Goal: Transaction & Acquisition: Purchase product/service

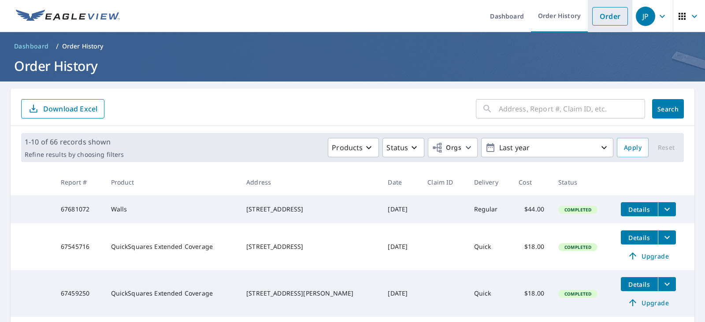
click at [611, 15] on link "Order" at bounding box center [610, 16] width 36 height 19
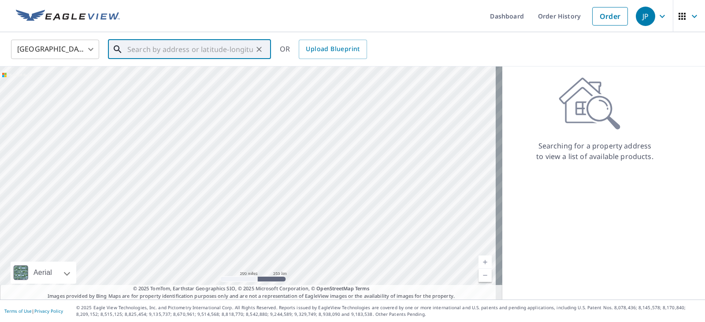
click at [164, 50] on input "text" at bounding box center [190, 49] width 126 height 25
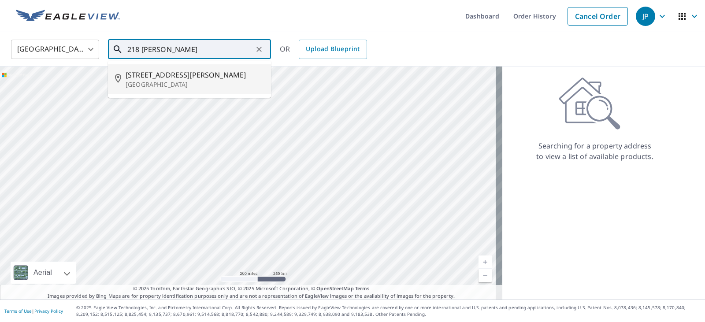
click at [178, 79] on span "[STREET_ADDRESS][PERSON_NAME]" at bounding box center [195, 75] width 138 height 11
type input "[STREET_ADDRESS][PERSON_NAME]"
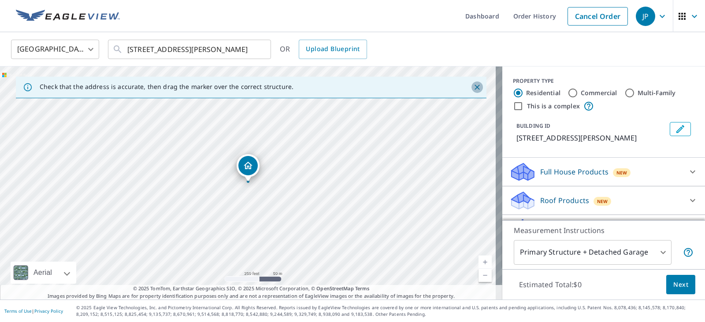
click at [475, 88] on icon "Close" at bounding box center [477, 87] width 5 height 5
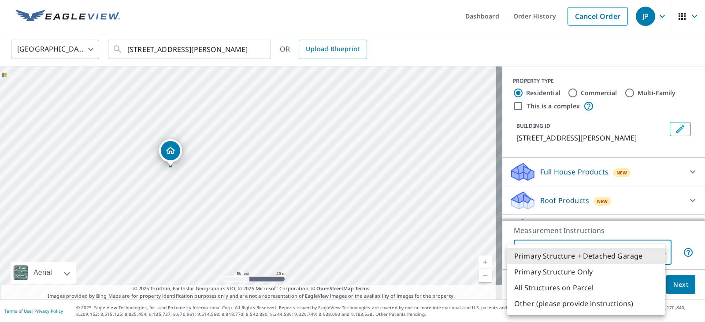
click at [652, 249] on body "JP JP Dashboard Order History Cancel Order JP [GEOGRAPHIC_DATA] [GEOGRAPHIC_DAT…" at bounding box center [352, 161] width 705 height 322
click at [559, 269] on li "Primary Structure Only" at bounding box center [586, 272] width 158 height 16
type input "2"
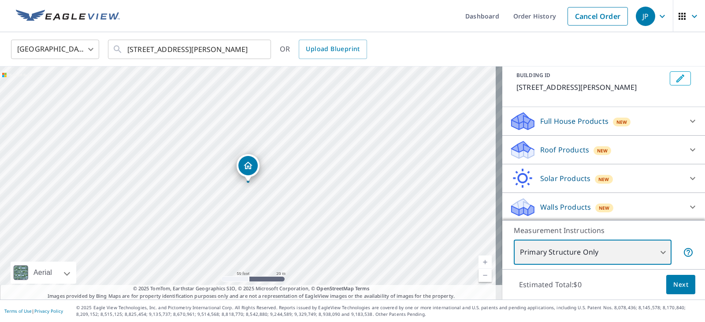
scroll to position [52, 0]
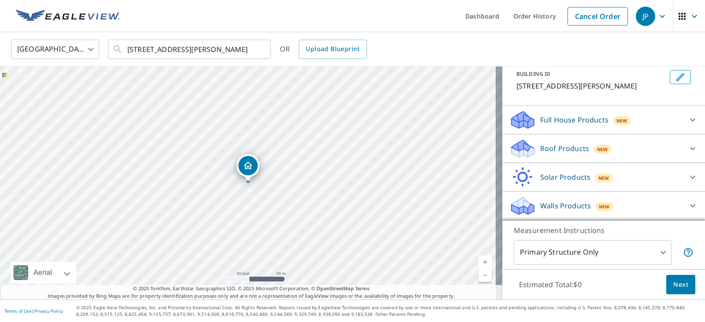
click at [622, 150] on div "Roof Products New" at bounding box center [595, 148] width 173 height 21
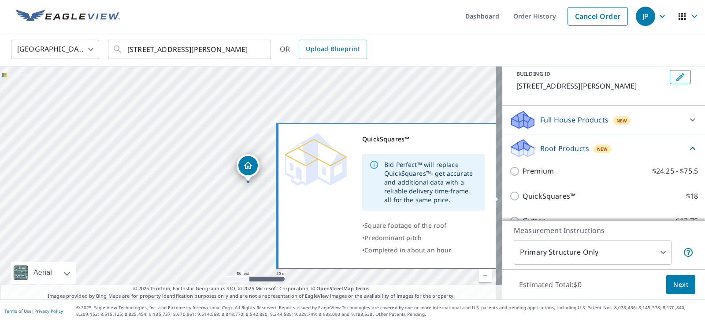
click at [547, 197] on p "QuickSquares™" at bounding box center [549, 196] width 53 height 11
click at [523, 197] on input "QuickSquares™ $18" at bounding box center [515, 196] width 13 height 11
checkbox input "true"
type input "1"
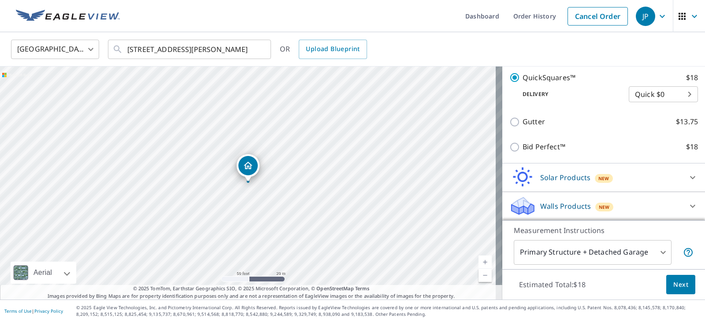
scroll to position [185, 0]
click at [675, 285] on span "Next" at bounding box center [680, 284] width 15 height 11
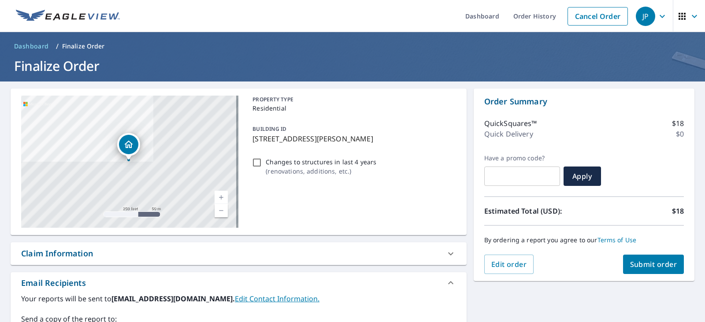
click at [646, 260] on span "Submit order" at bounding box center [653, 265] width 47 height 10
checkbox input "true"
